Goal: Navigation & Orientation: Find specific page/section

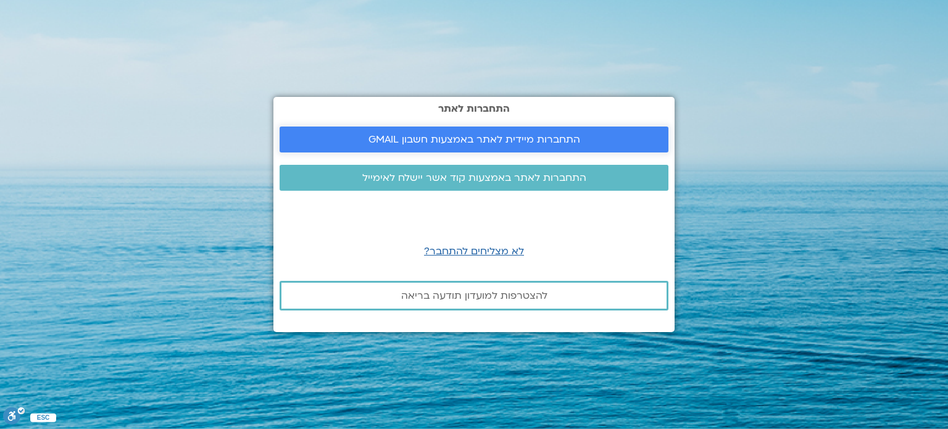
click at [430, 137] on span "התחברות מיידית לאתר באמצעות חשבון GMAIL" at bounding box center [474, 139] width 212 height 11
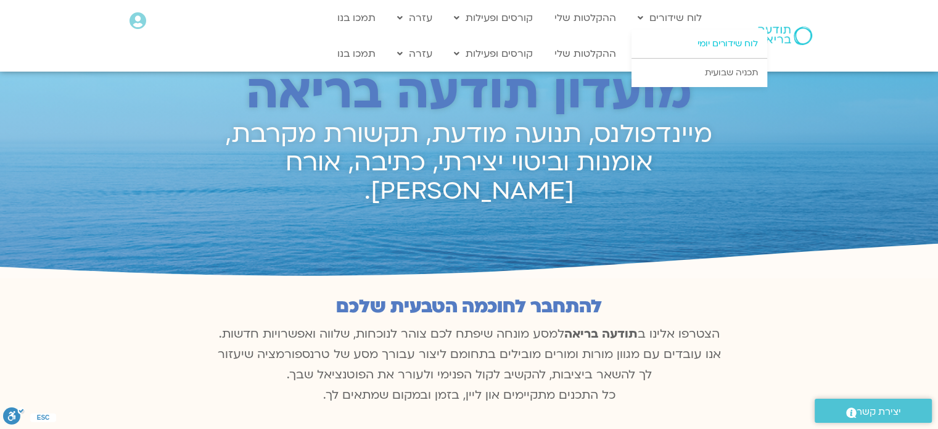
click at [669, 49] on link "לוח שידורים יומי" at bounding box center [700, 44] width 136 height 28
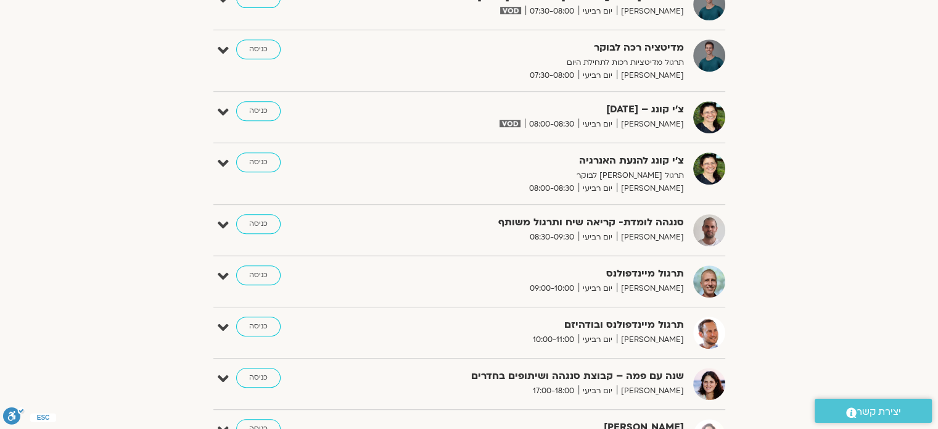
scroll to position [617, 0]
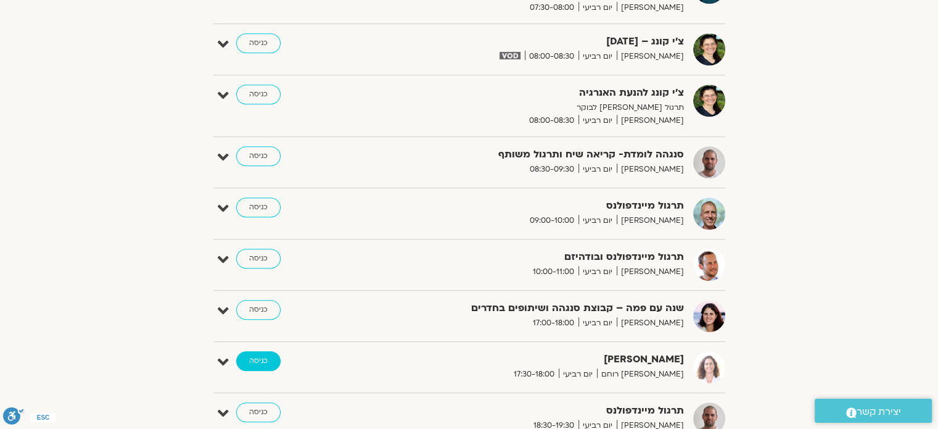
click at [253, 357] on link "כניסה" at bounding box center [258, 361] width 44 height 20
